Goal: Task Accomplishment & Management: Use online tool/utility

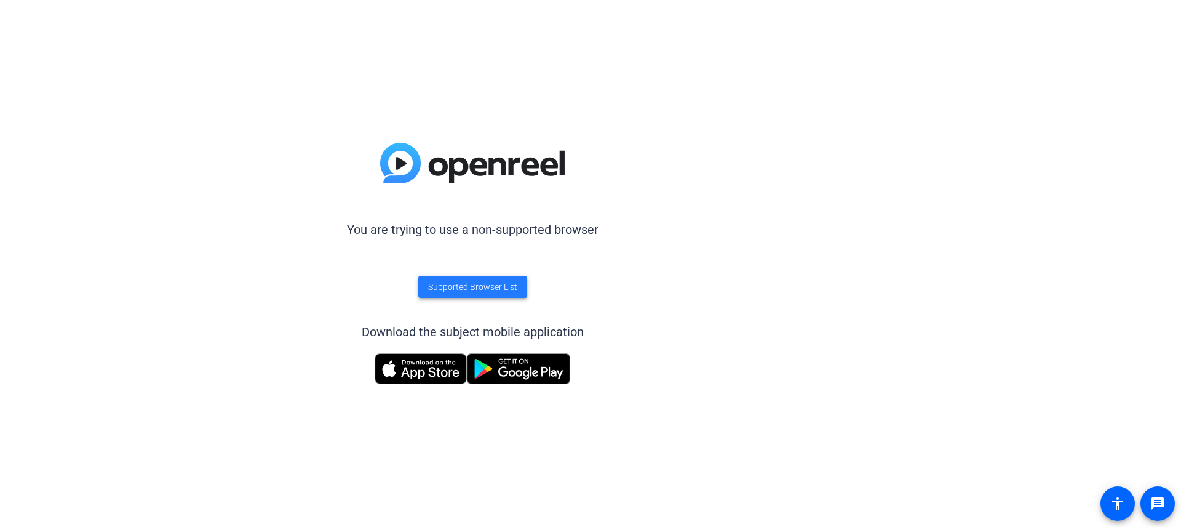
click at [466, 282] on span "Supported Browser List" at bounding box center [472, 287] width 89 height 13
click at [432, 369] on img at bounding box center [421, 368] width 92 height 31
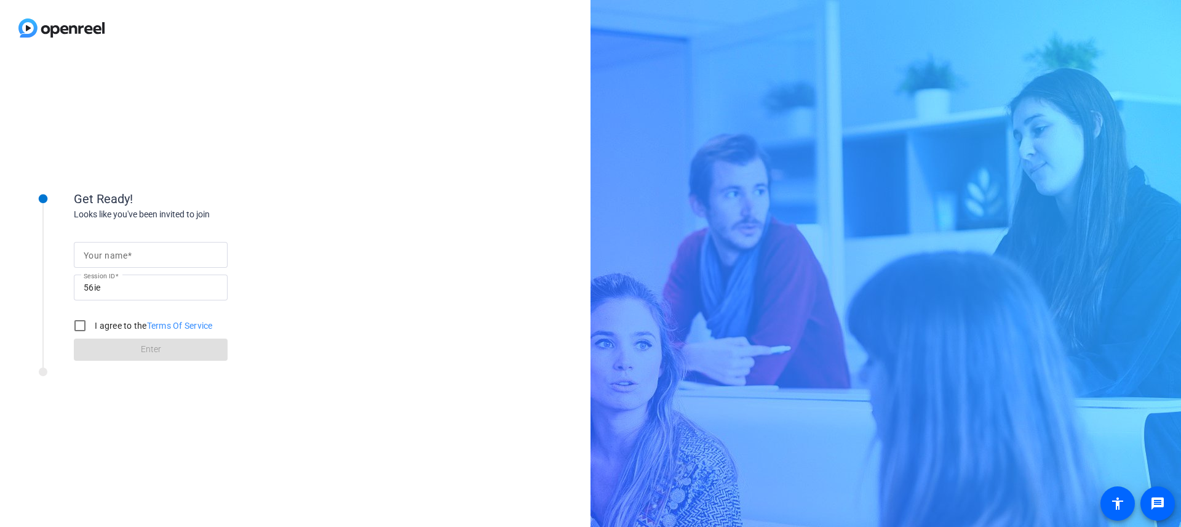
click at [122, 254] on mat-label "Your name" at bounding box center [106, 255] width 44 height 10
click at [122, 254] on input "Your name" at bounding box center [151, 254] width 134 height 15
type input "[PERSON_NAME]"
drag, startPoint x: 82, startPoint y: 327, endPoint x: 95, endPoint y: 333, distance: 14.3
click at [84, 327] on input "I agree to the Terms Of Service" at bounding box center [80, 325] width 25 height 25
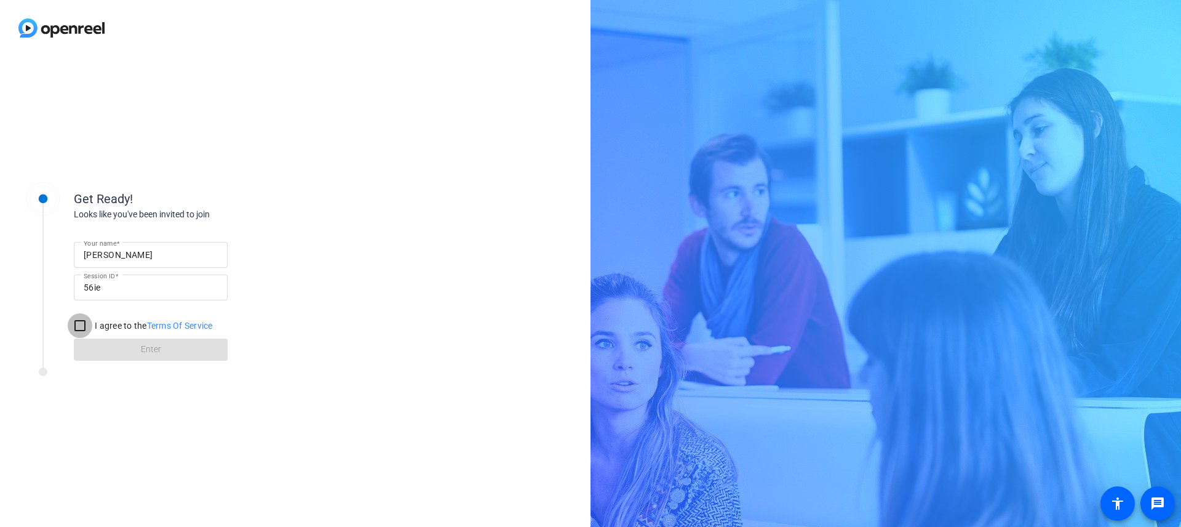
checkbox input "true"
click at [123, 347] on span at bounding box center [151, 350] width 154 height 30
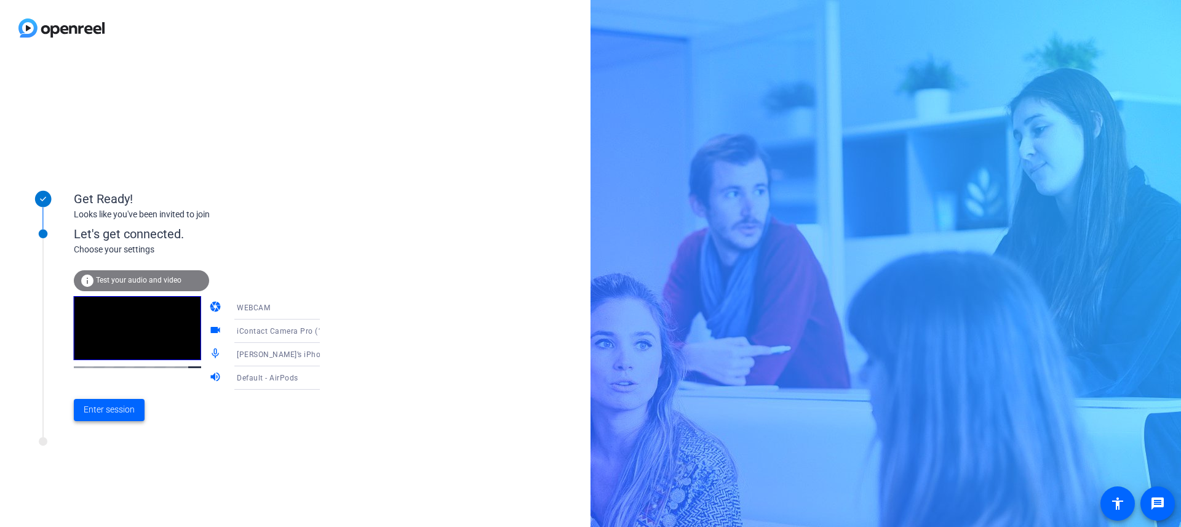
click at [104, 415] on span "Enter session" at bounding box center [109, 409] width 51 height 13
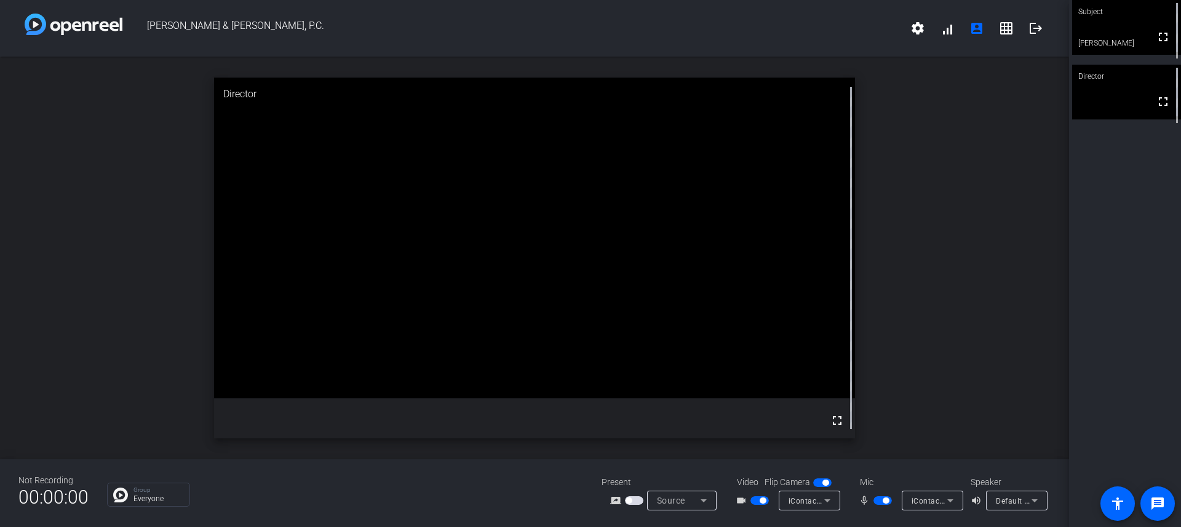
click at [1009, 500] on span "Default - Yeti Stereo Microphone (046d:0ab7)" at bounding box center [1077, 500] width 162 height 10
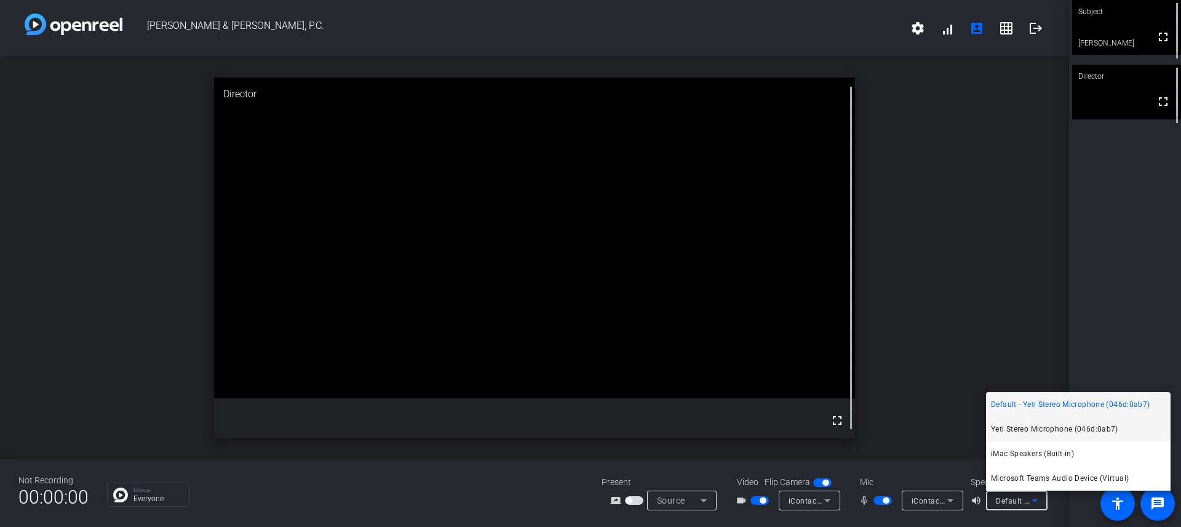
click at [1050, 426] on span "Yeti Stereo Microphone (046d:0ab7)" at bounding box center [1054, 428] width 127 height 15
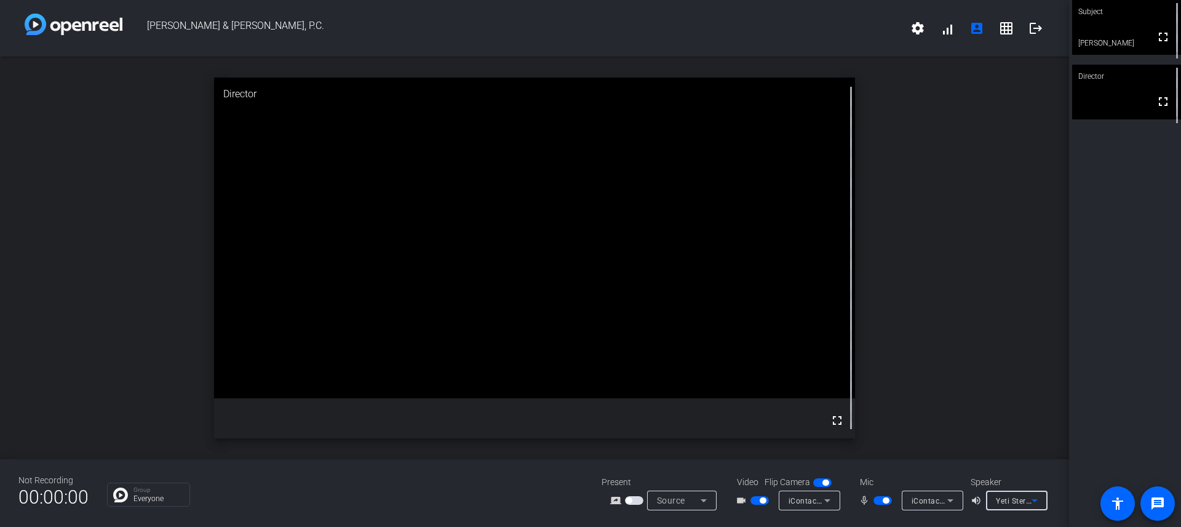
click at [1011, 501] on span "Yeti Stereo Microphone (046d:0ab7)" at bounding box center [1061, 500] width 130 height 10
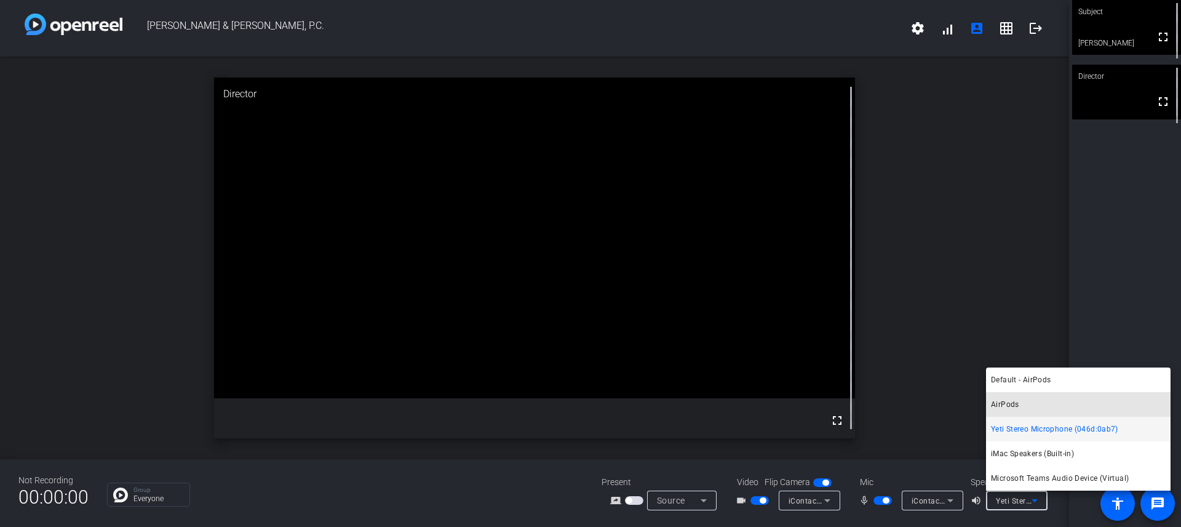
click at [1019, 401] on mat-option "AirPods" at bounding box center [1078, 404] width 185 height 25
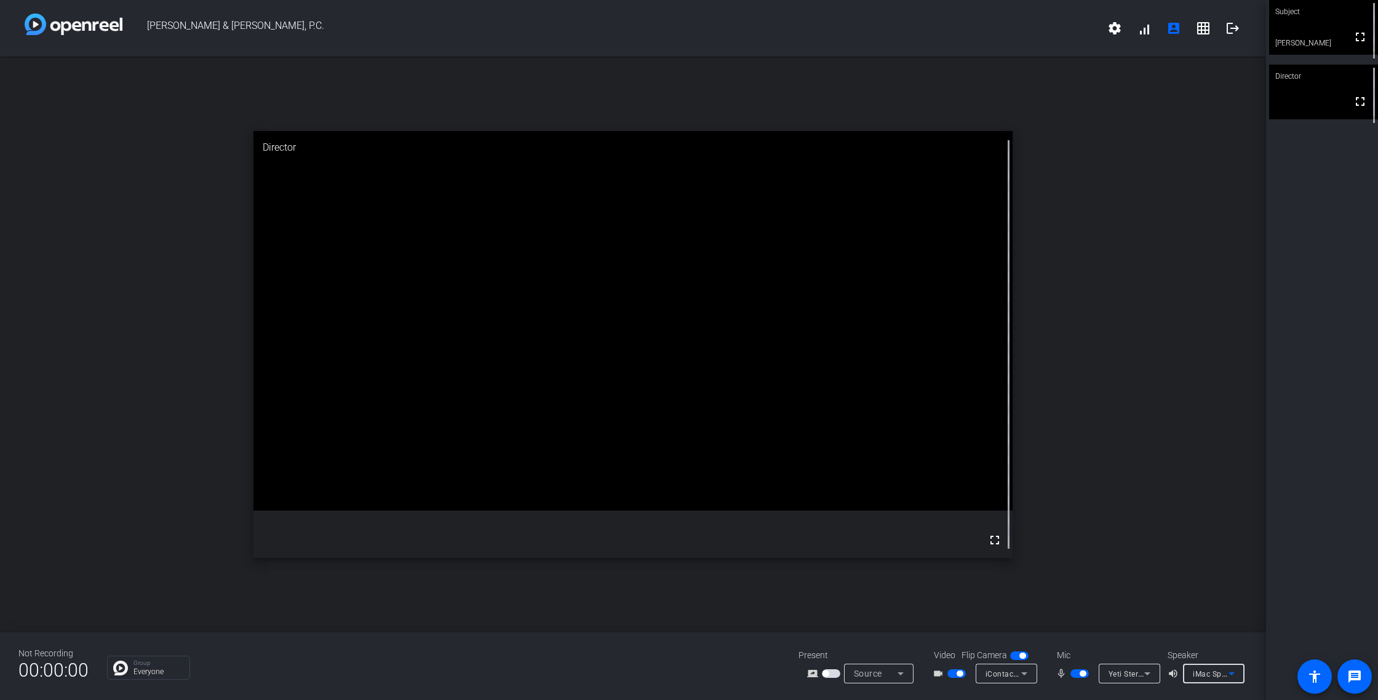
click at [1181, 526] on icon at bounding box center [1231, 673] width 15 height 15
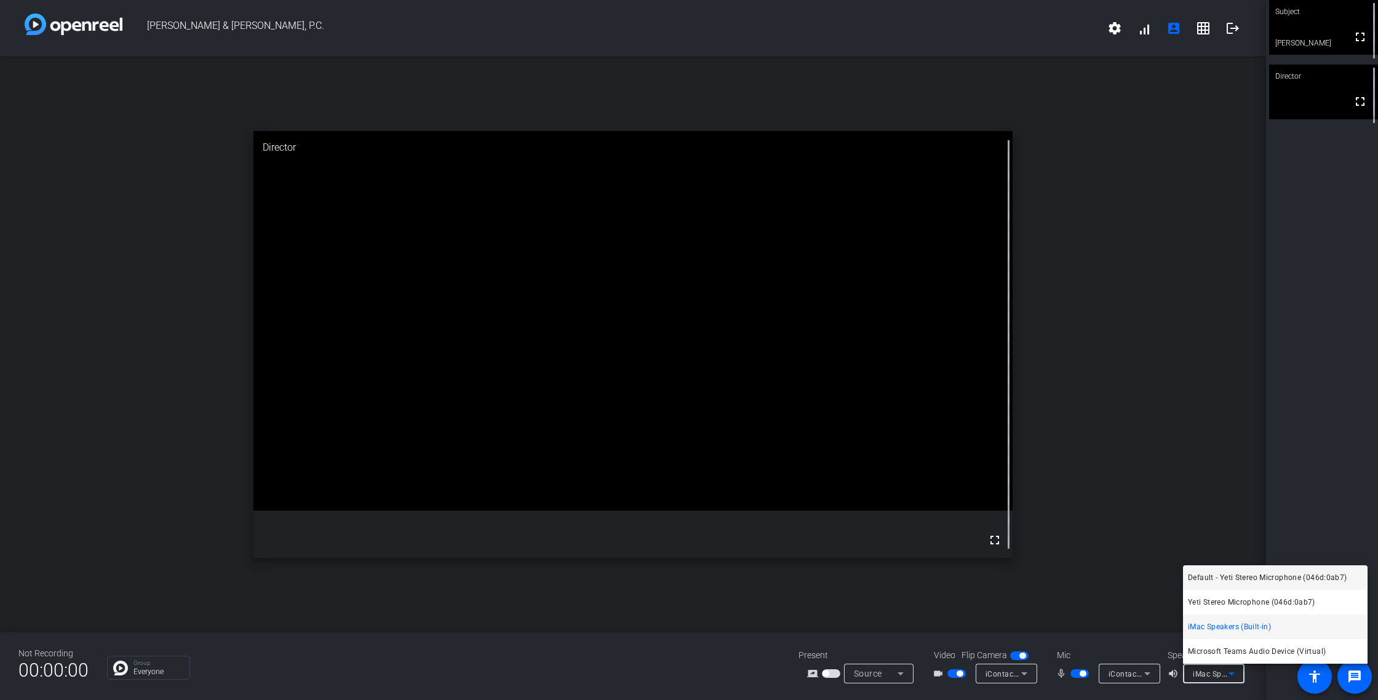
click at [1181, 526] on span "Default - Yeti Stereo Microphone (046d:0ab7)" at bounding box center [1267, 577] width 159 height 15
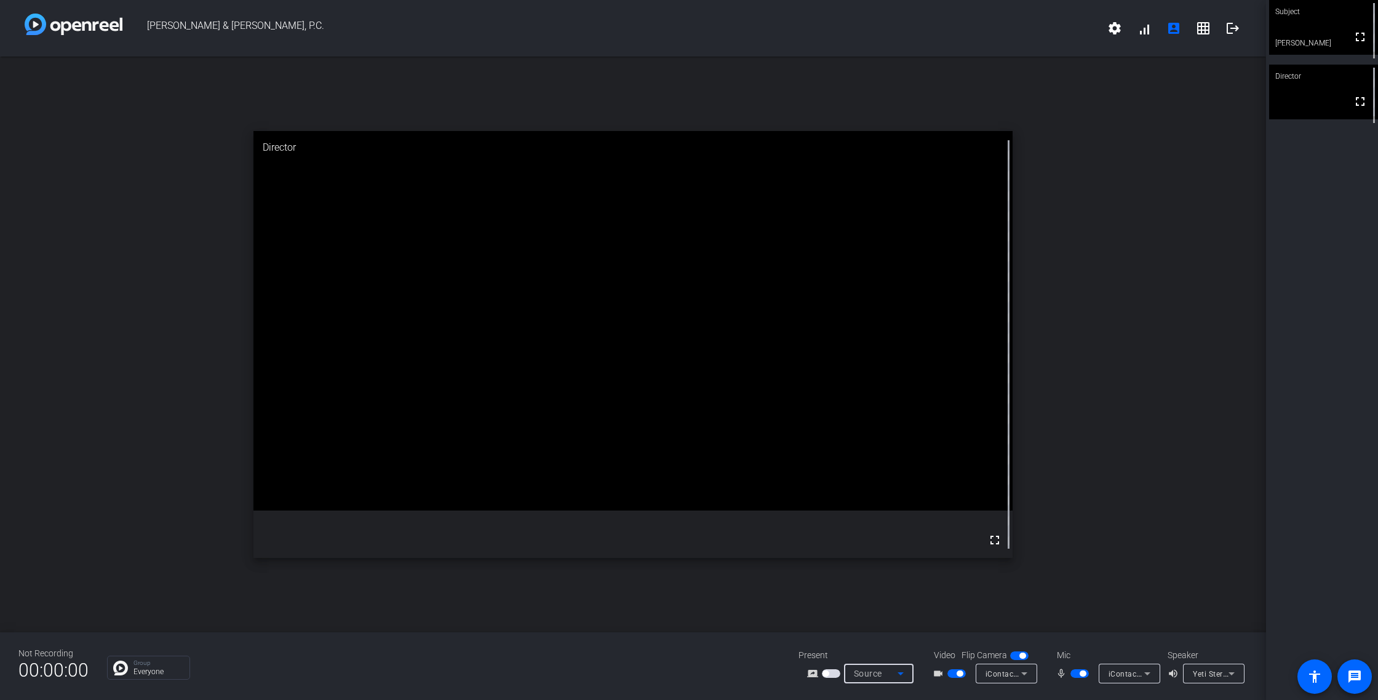
click at [902, 526] on icon at bounding box center [900, 673] width 15 height 15
click at [1063, 526] on div at bounding box center [689, 350] width 1378 height 700
click at [1075, 526] on span "button" at bounding box center [1079, 673] width 18 height 9
click at [1085, 526] on span "button" at bounding box center [1079, 673] width 18 height 9
click at [1147, 526] on icon at bounding box center [1147, 673] width 15 height 15
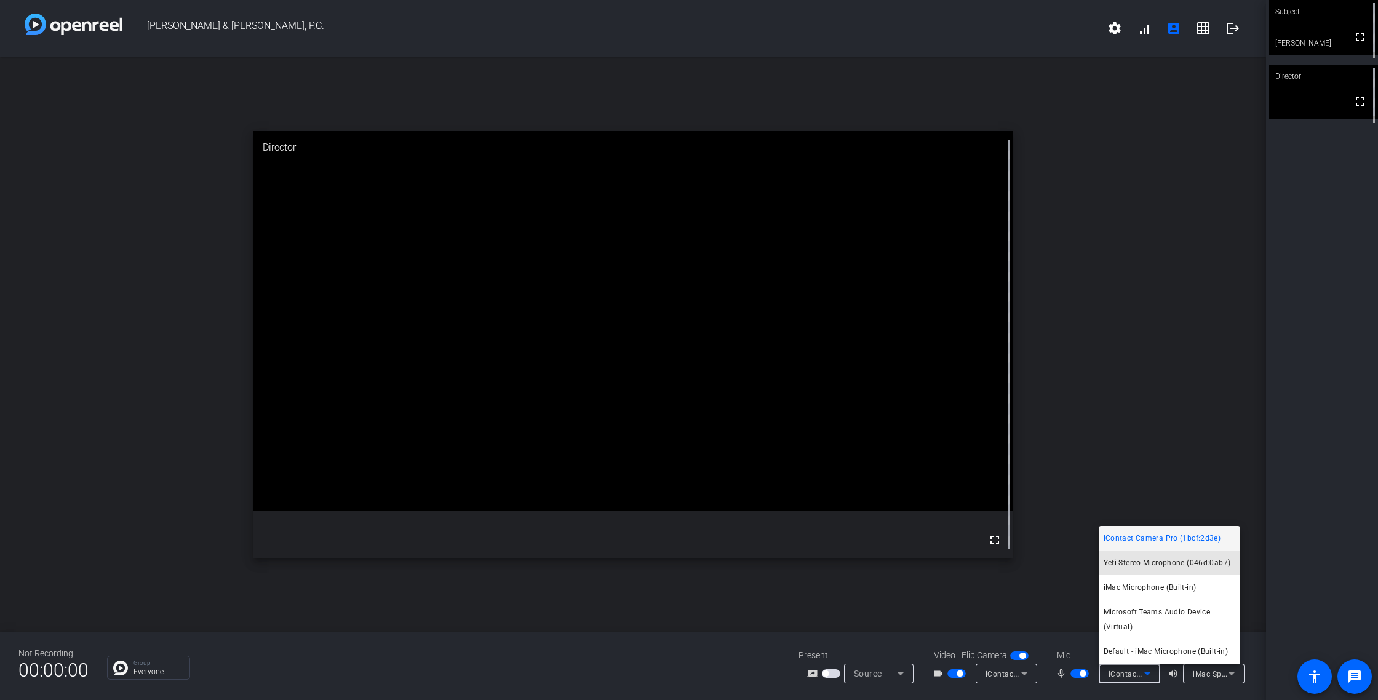
click at [1141, 526] on span "Yeti Stereo Microphone (046d:0ab7)" at bounding box center [1167, 563] width 127 height 15
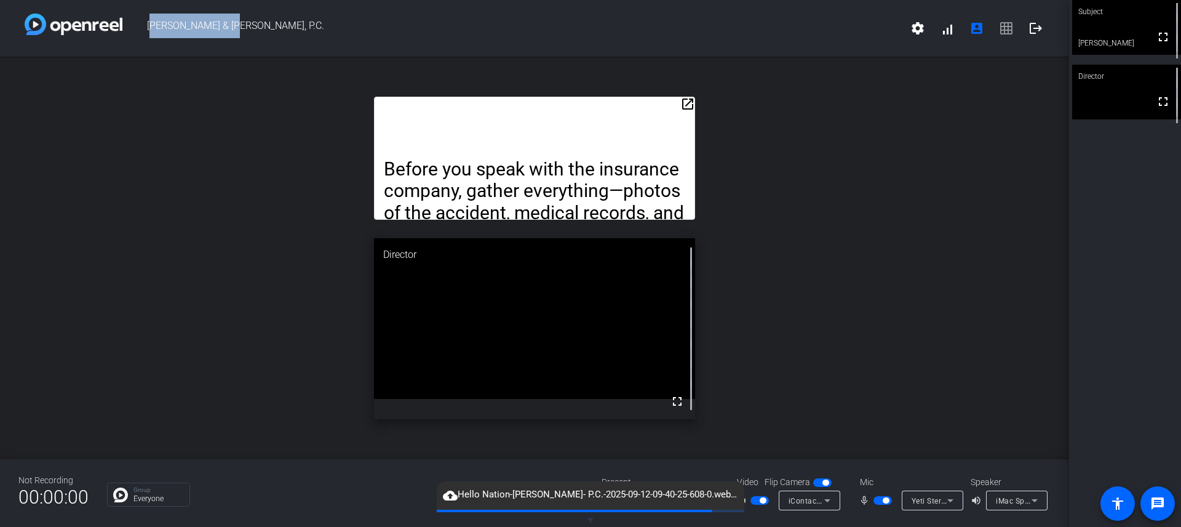
drag, startPoint x: 543, startPoint y: 27, endPoint x: 538, endPoint y: 3, distance: 24.5
click at [543, 3] on div "Lee & Zalas, P.C. settings signal_cellular_alt account_box grid_on logout" at bounding box center [534, 28] width 1069 height 57
